Goal: Task Accomplishment & Management: Complete application form

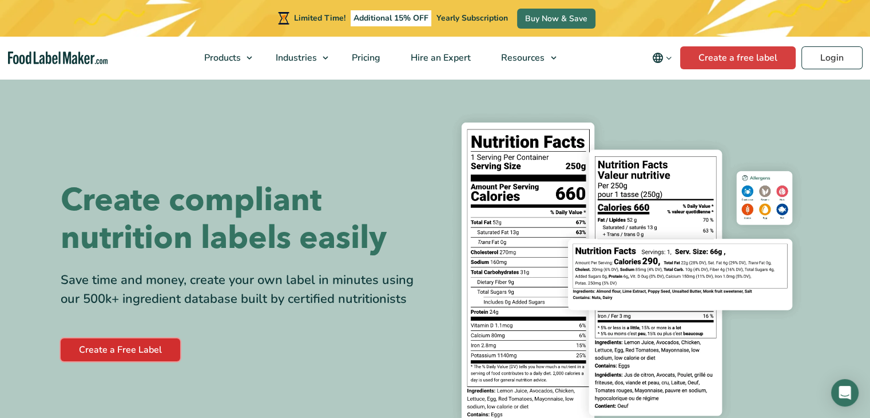
click at [135, 351] on link "Create a Free Label" at bounding box center [121, 349] width 120 height 23
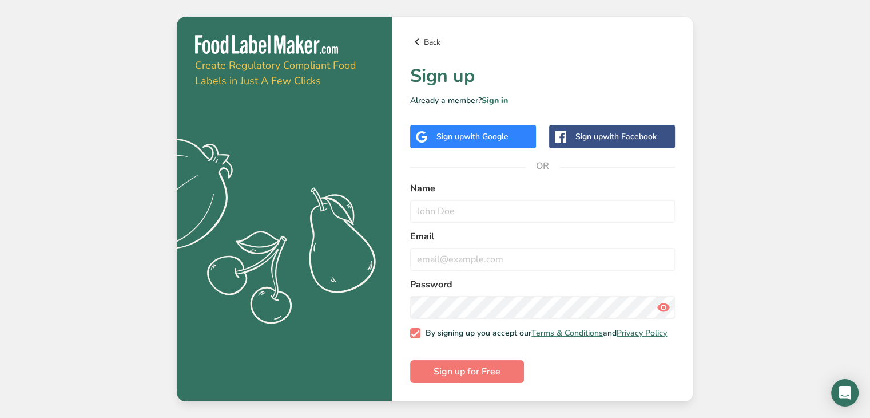
click at [426, 35] on link "Back" at bounding box center [542, 42] width 265 height 14
